Goal: Task Accomplishment & Management: Manage account settings

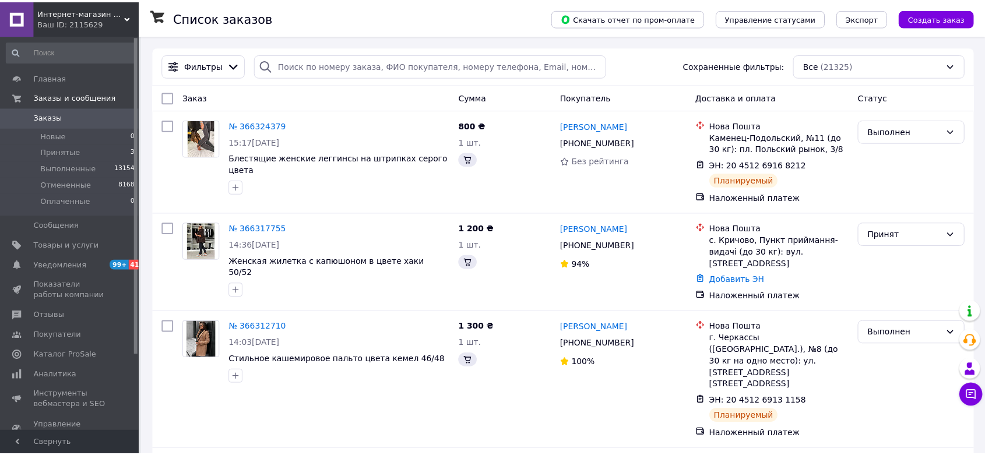
scroll to position [1866, 0]
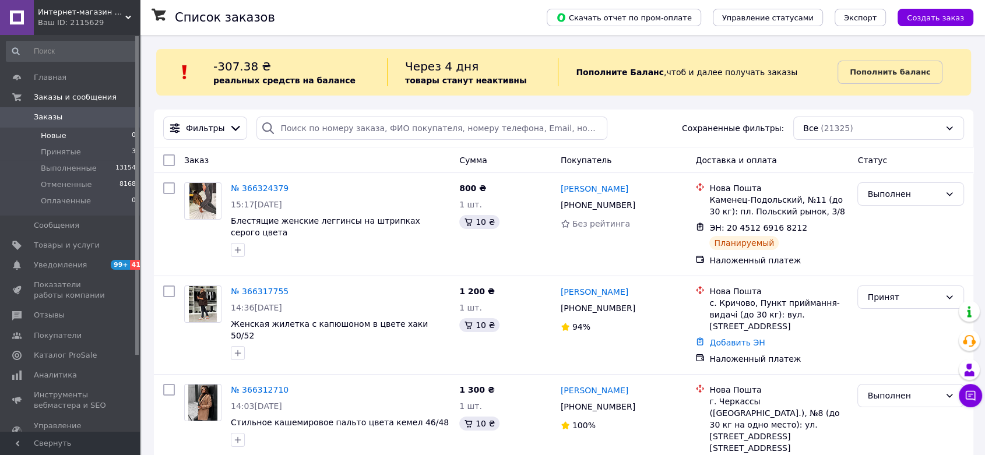
click at [63, 140] on span "Новые" at bounding box center [54, 136] width 26 height 10
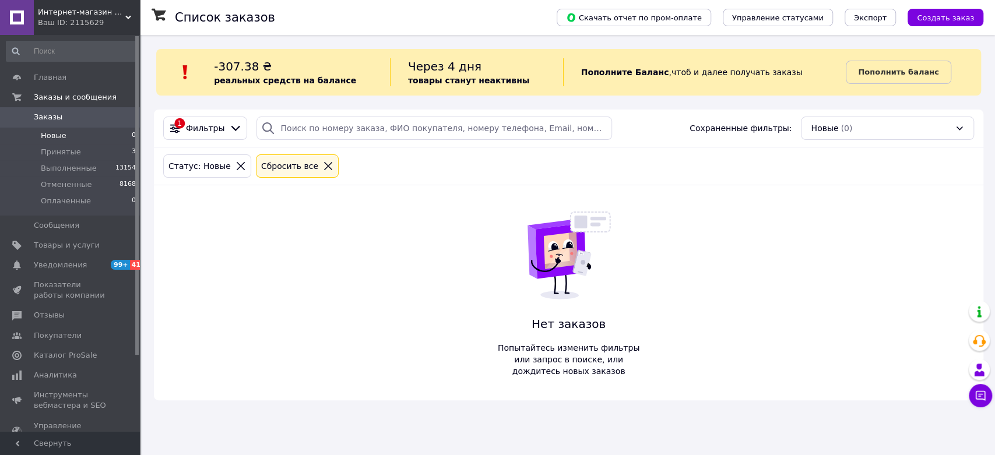
click at [77, 111] on link "Заказы 0" at bounding box center [71, 117] width 143 height 20
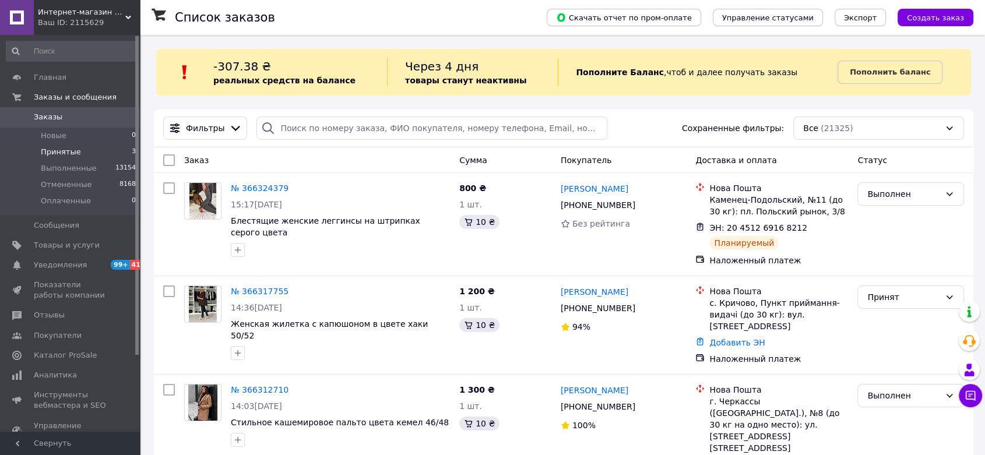
click at [54, 155] on span "Принятые" at bounding box center [61, 152] width 40 height 10
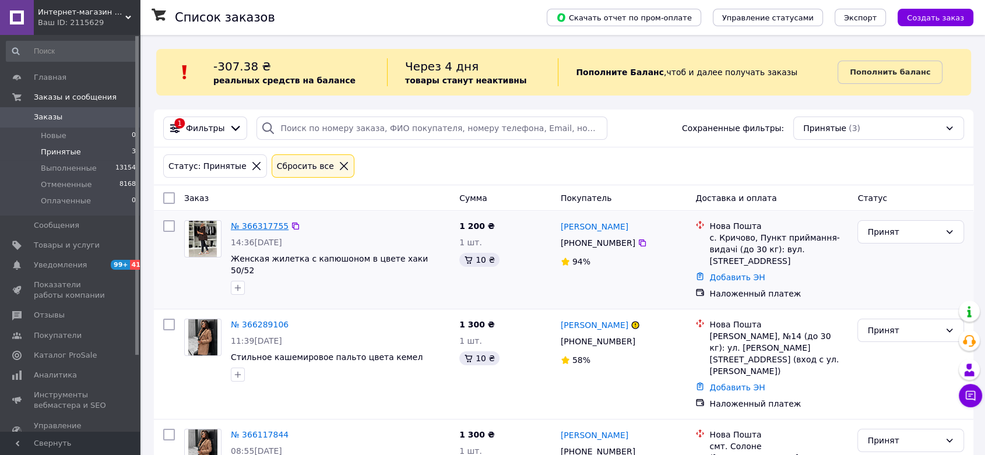
click at [266, 222] on link "№ 366317755" at bounding box center [260, 226] width 58 height 9
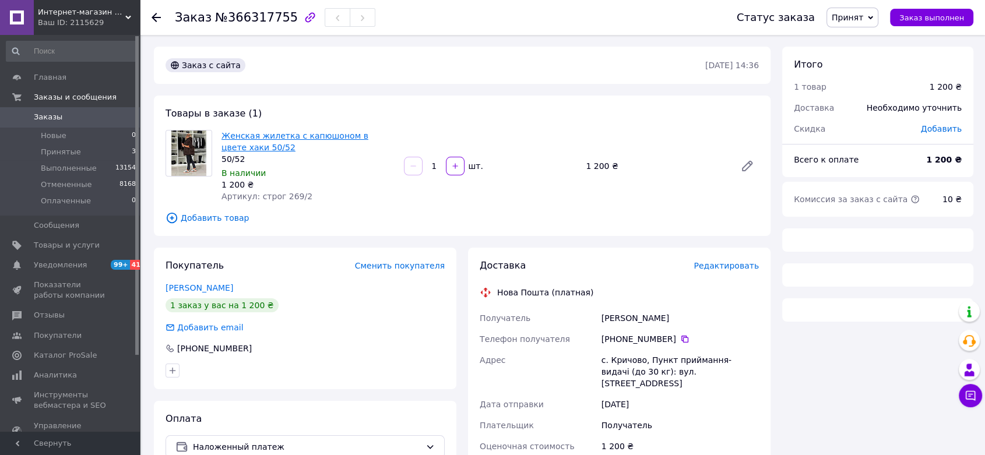
click at [306, 136] on link "Женская жилетка с капюшоном в цвете хаки 50/52" at bounding box center [295, 141] width 147 height 21
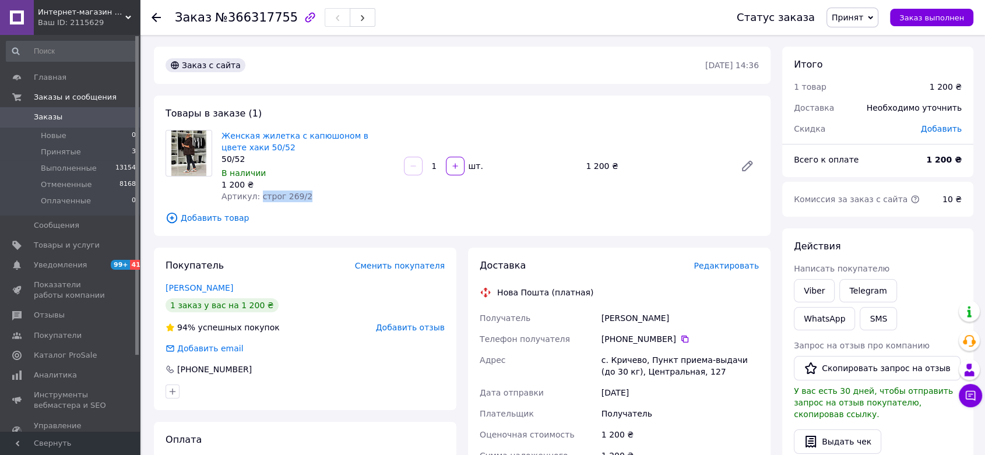
scroll to position [1866, 0]
click at [680, 339] on icon at bounding box center [684, 339] width 9 height 9
click at [756, 164] on link at bounding box center [747, 166] width 23 height 23
click at [858, 23] on span "Принят" at bounding box center [853, 18] width 52 height 20
click at [858, 36] on li "Выполнен" at bounding box center [858, 40] width 62 height 17
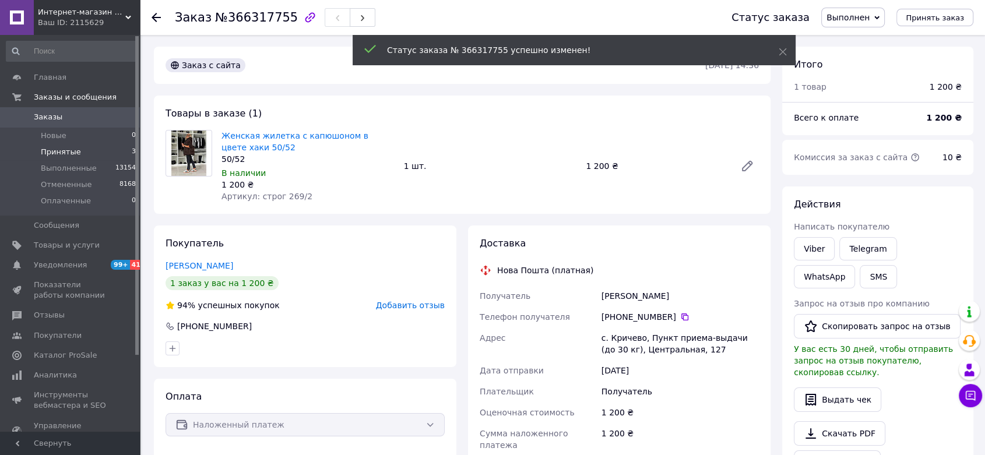
click at [95, 146] on li "Принятые 3" at bounding box center [71, 152] width 143 height 16
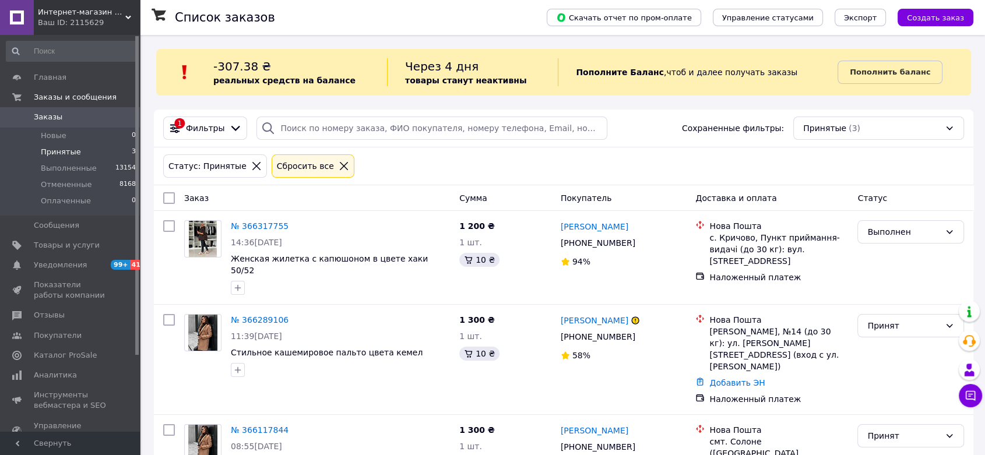
click at [79, 153] on li "Принятые 3" at bounding box center [71, 152] width 143 height 16
click at [79, 151] on li "Принятые 3" at bounding box center [71, 152] width 143 height 16
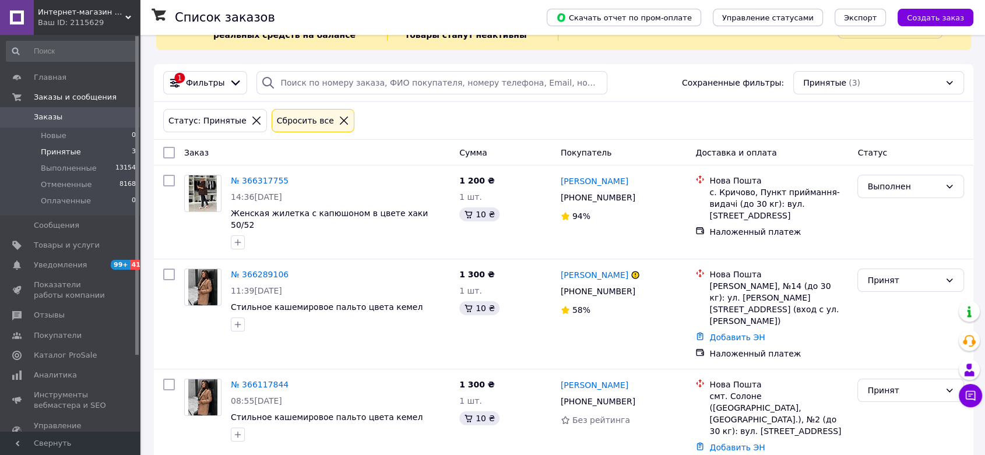
click at [131, 8] on div "Интернет-магазин одежды и аксессуаров - Barbaris Ваш ID: 2115629" at bounding box center [87, 17] width 106 height 35
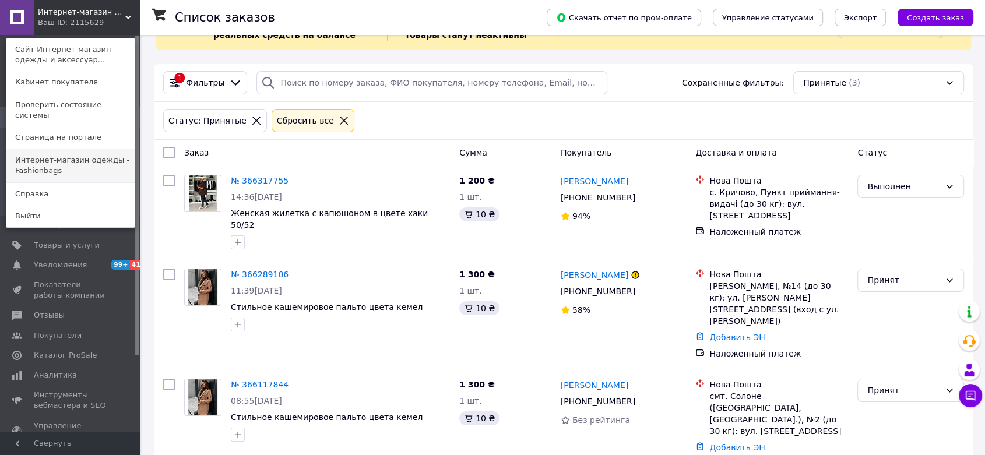
click at [100, 156] on link "Интернет-магазин одежды - Fashionbags" at bounding box center [70, 165] width 128 height 33
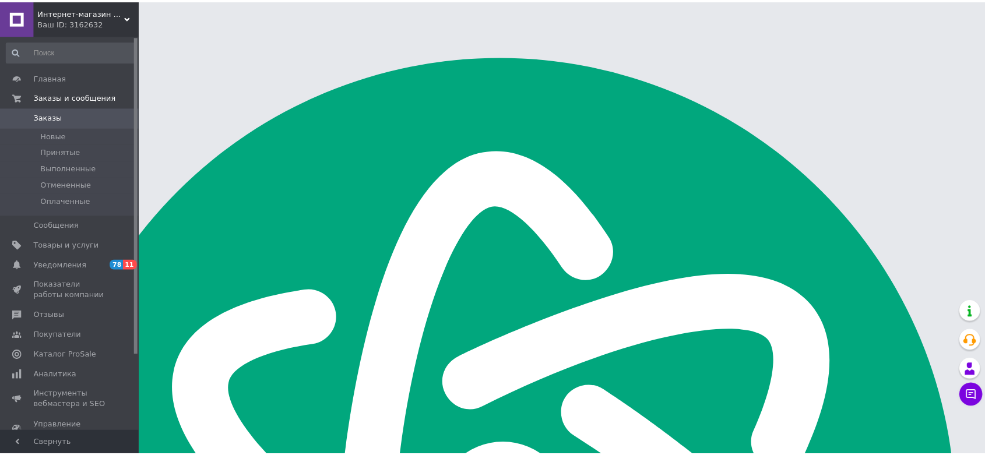
scroll to position [1866, 0]
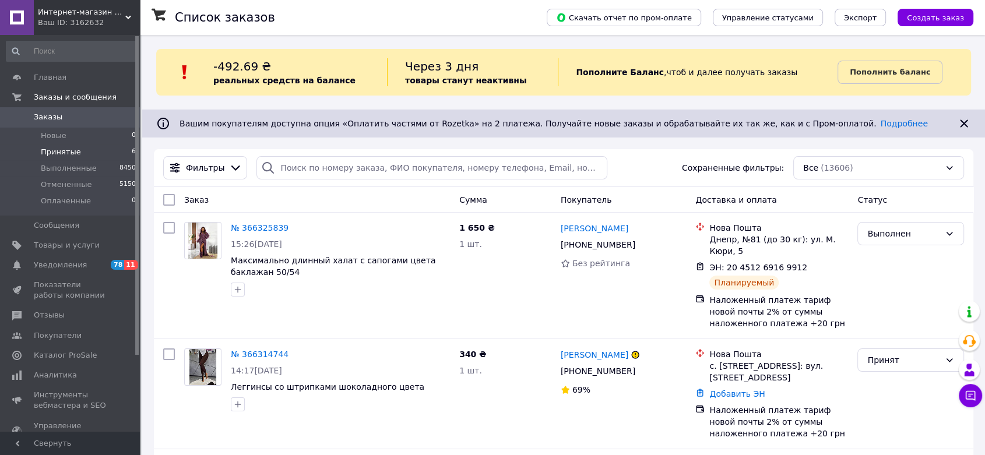
click at [89, 149] on li "Принятые 6" at bounding box center [71, 152] width 143 height 16
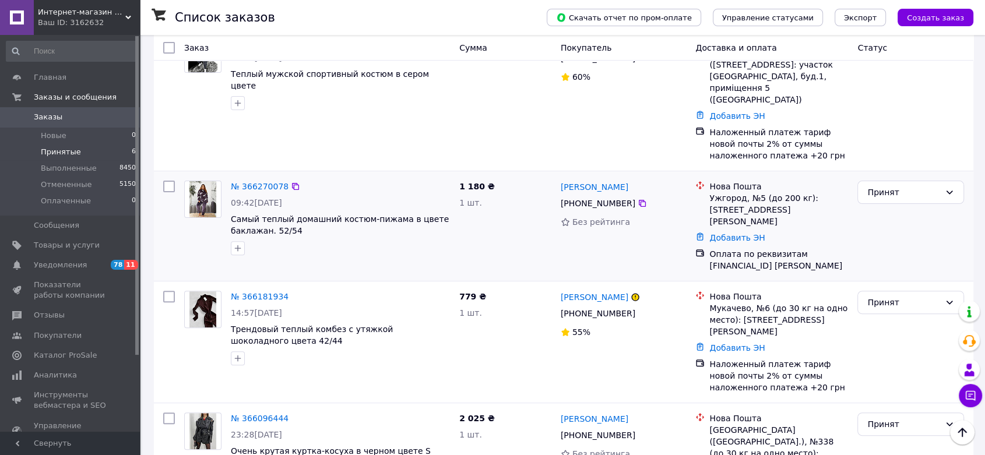
scroll to position [513, 0]
